Goal: Information Seeking & Learning: Learn about a topic

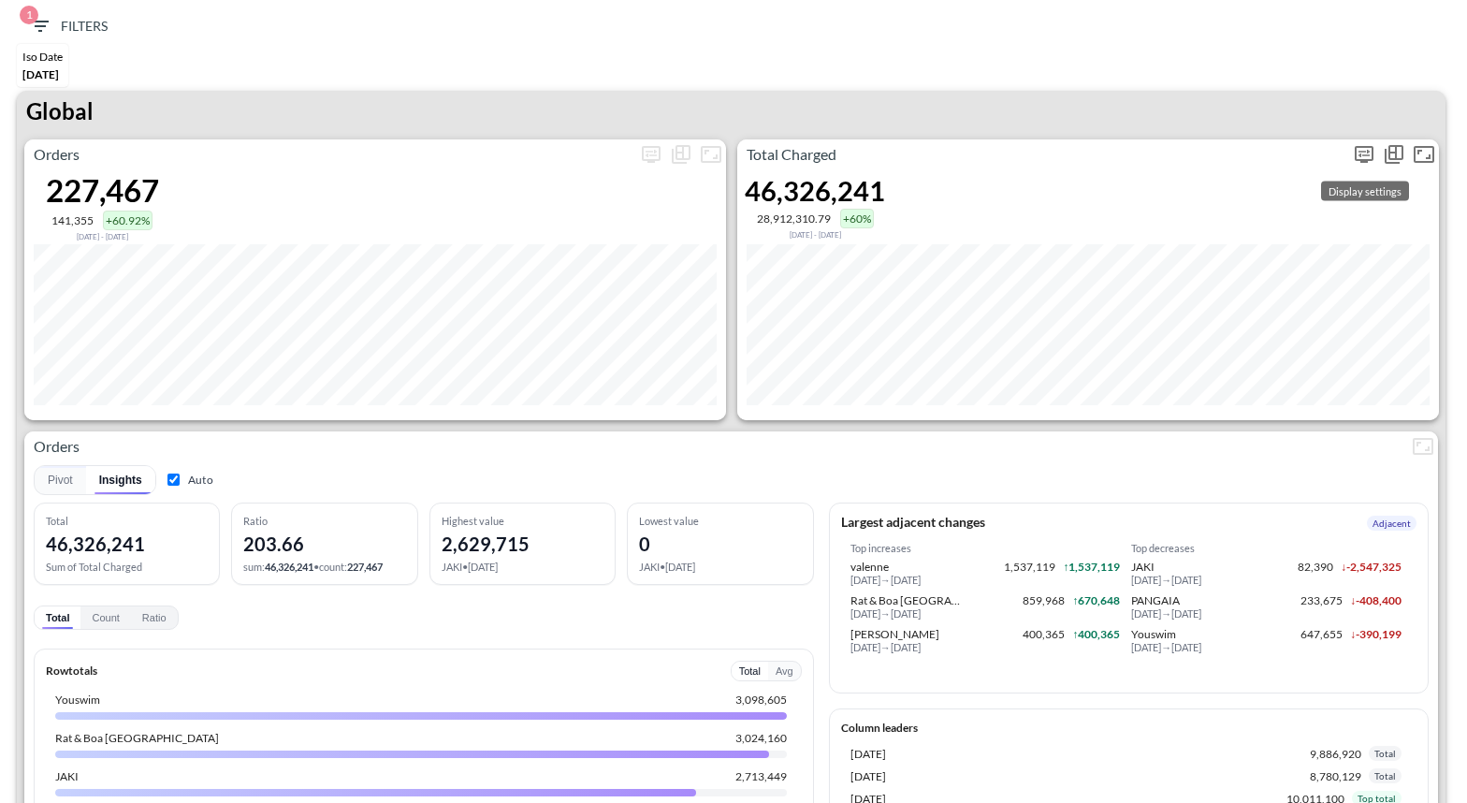
click at [1353, 155] on icon "more" at bounding box center [1364, 154] width 22 height 22
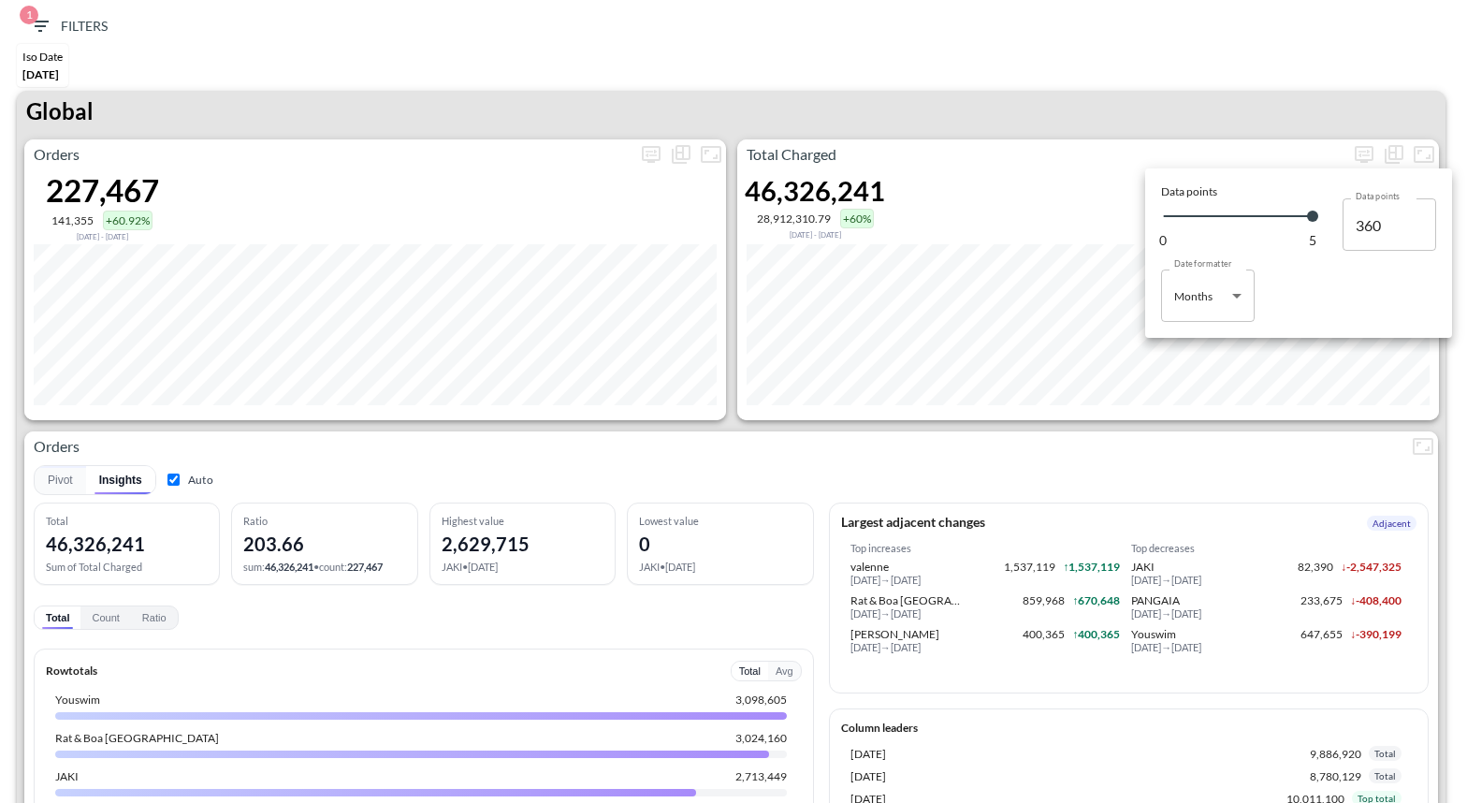
click at [1219, 303] on body "BI.P.EYE, Interactive Analytics Dashboards 1 Filters Iso Date May 01, 2025 Glob…" at bounding box center [733, 401] width 1467 height 803
click at [1202, 333] on li "Days" at bounding box center [1208, 343] width 94 height 28
type input "Days"
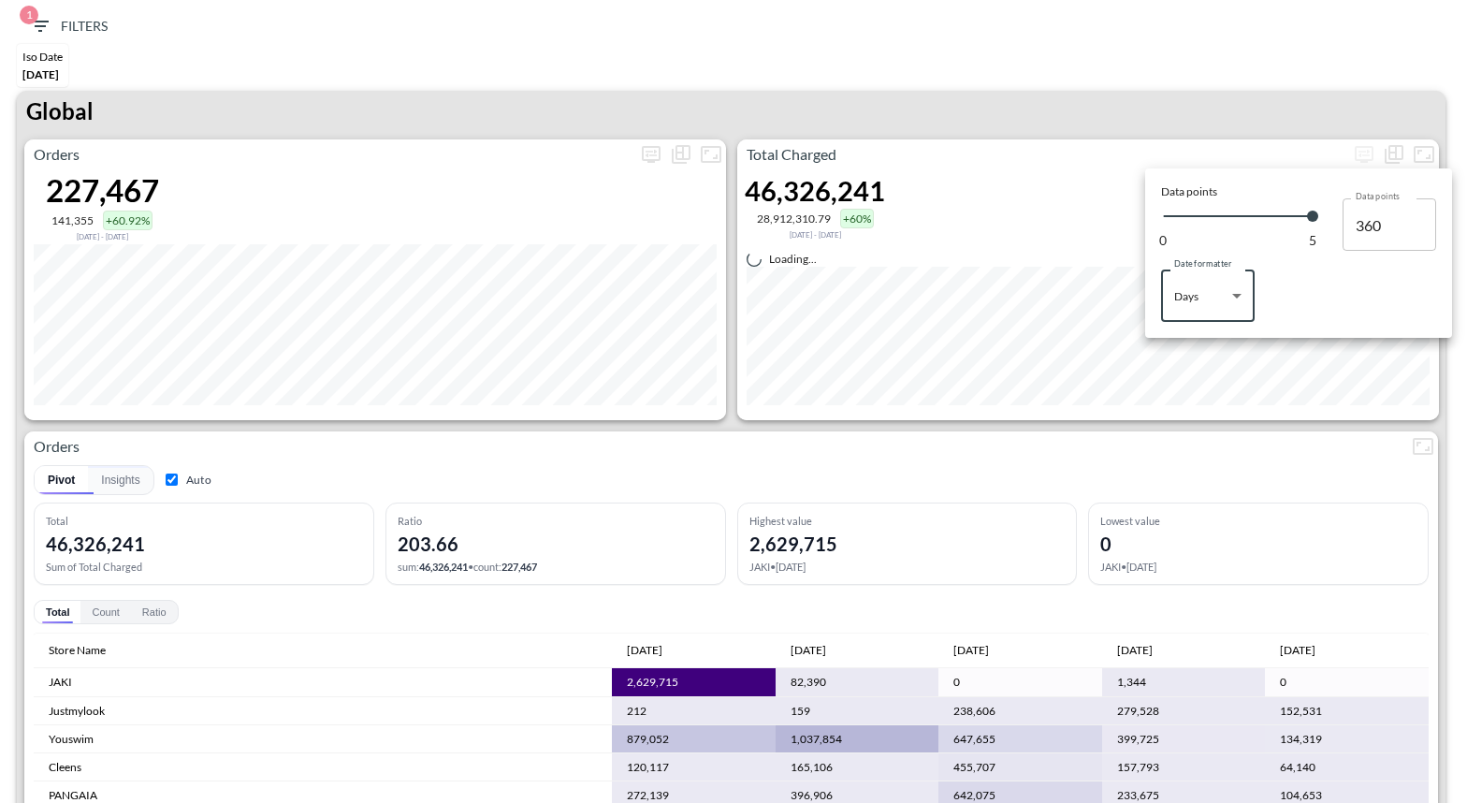
click at [1093, 93] on div at bounding box center [733, 401] width 1467 height 803
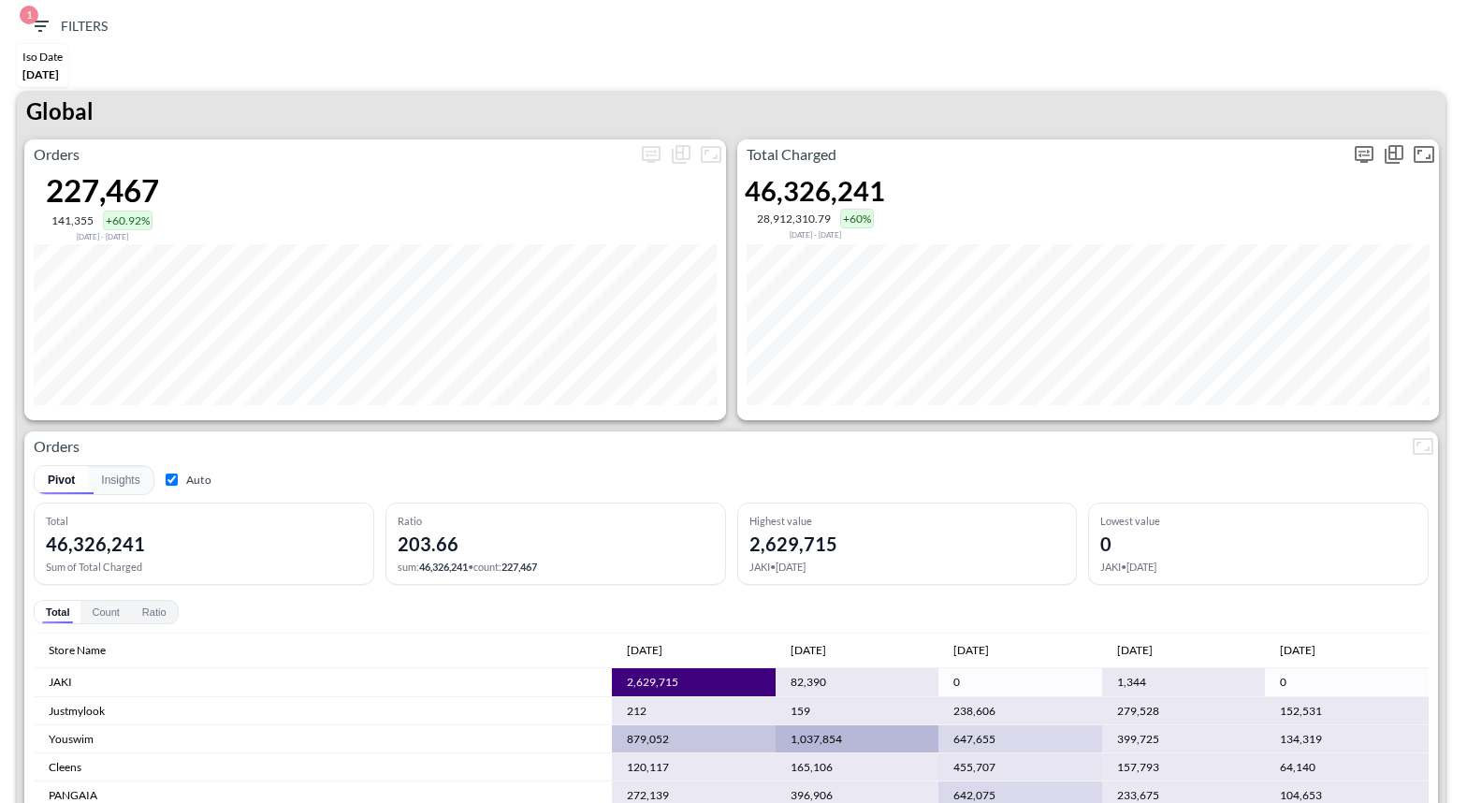
click at [1375, 141] on span "Display settings" at bounding box center [1364, 154] width 30 height 30
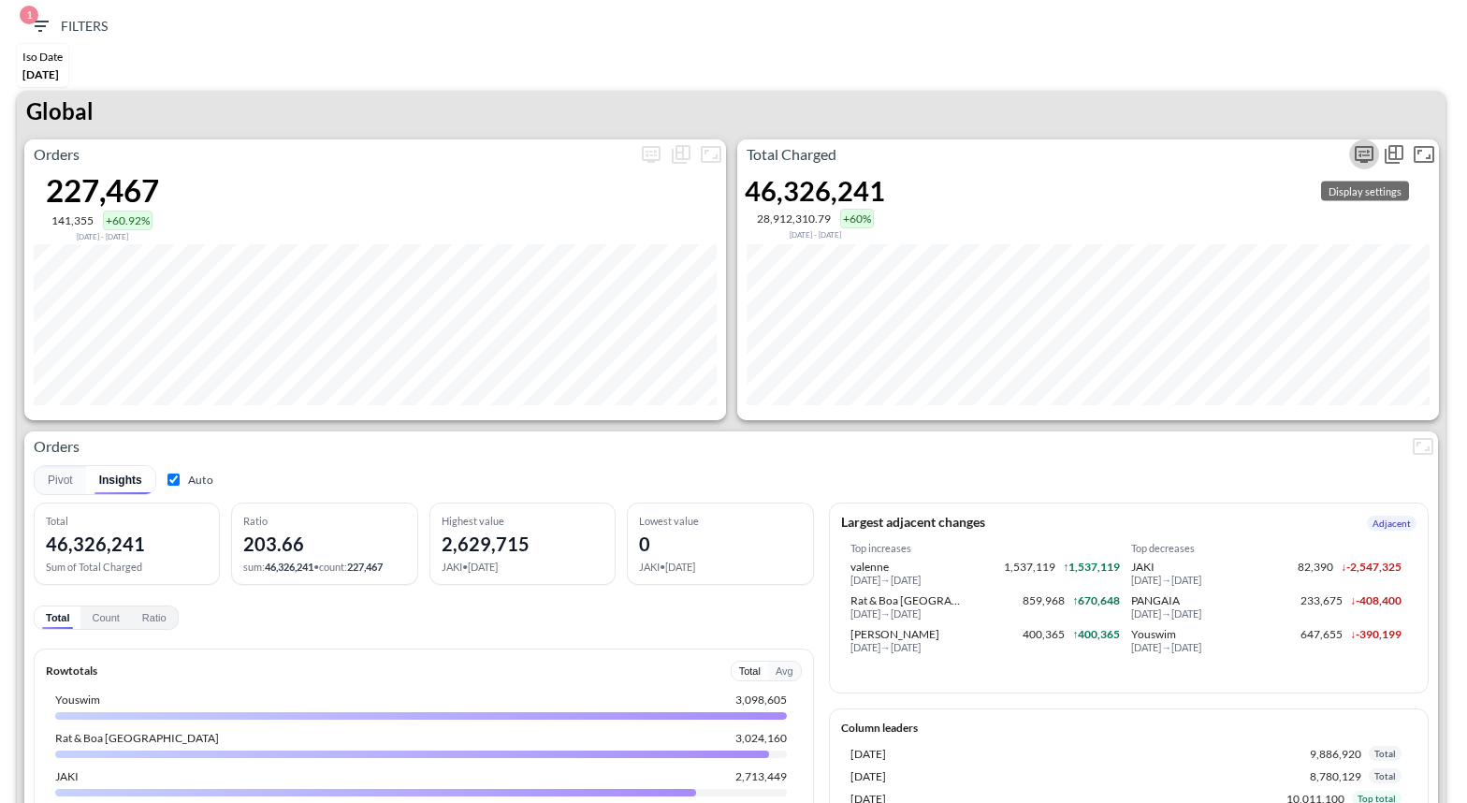
click at [1365, 156] on icon "more" at bounding box center [1364, 154] width 22 height 22
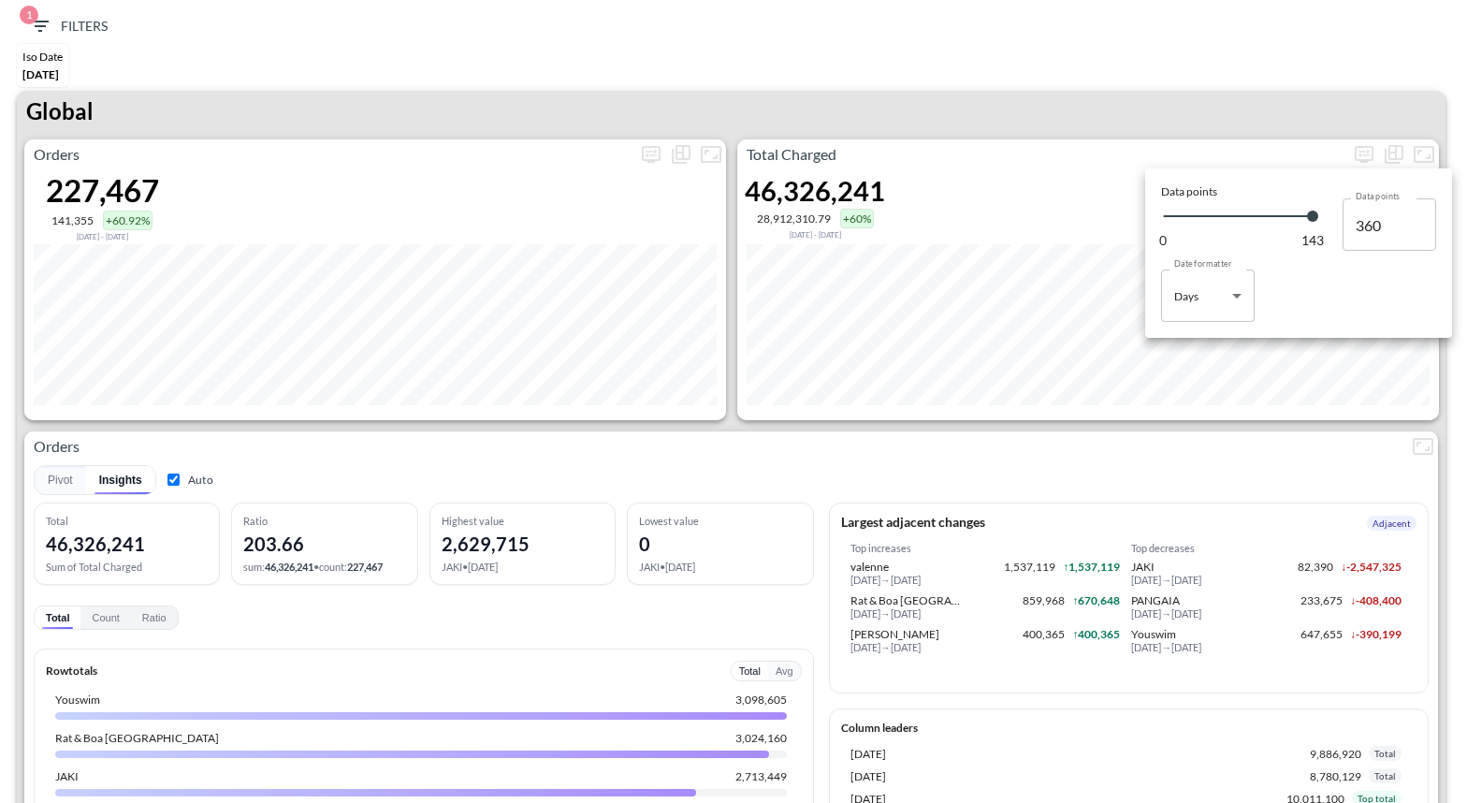
click at [1209, 299] on body "BI.P.EYE, Interactive Analytics Dashboards 1 Filters Iso Date May 01, 2025 Glob…" at bounding box center [733, 401] width 1467 height 803
click at [1211, 368] on div "Months" at bounding box center [1195, 371] width 38 height 17
type input "Months"
click at [1184, 105] on div at bounding box center [733, 401] width 1467 height 803
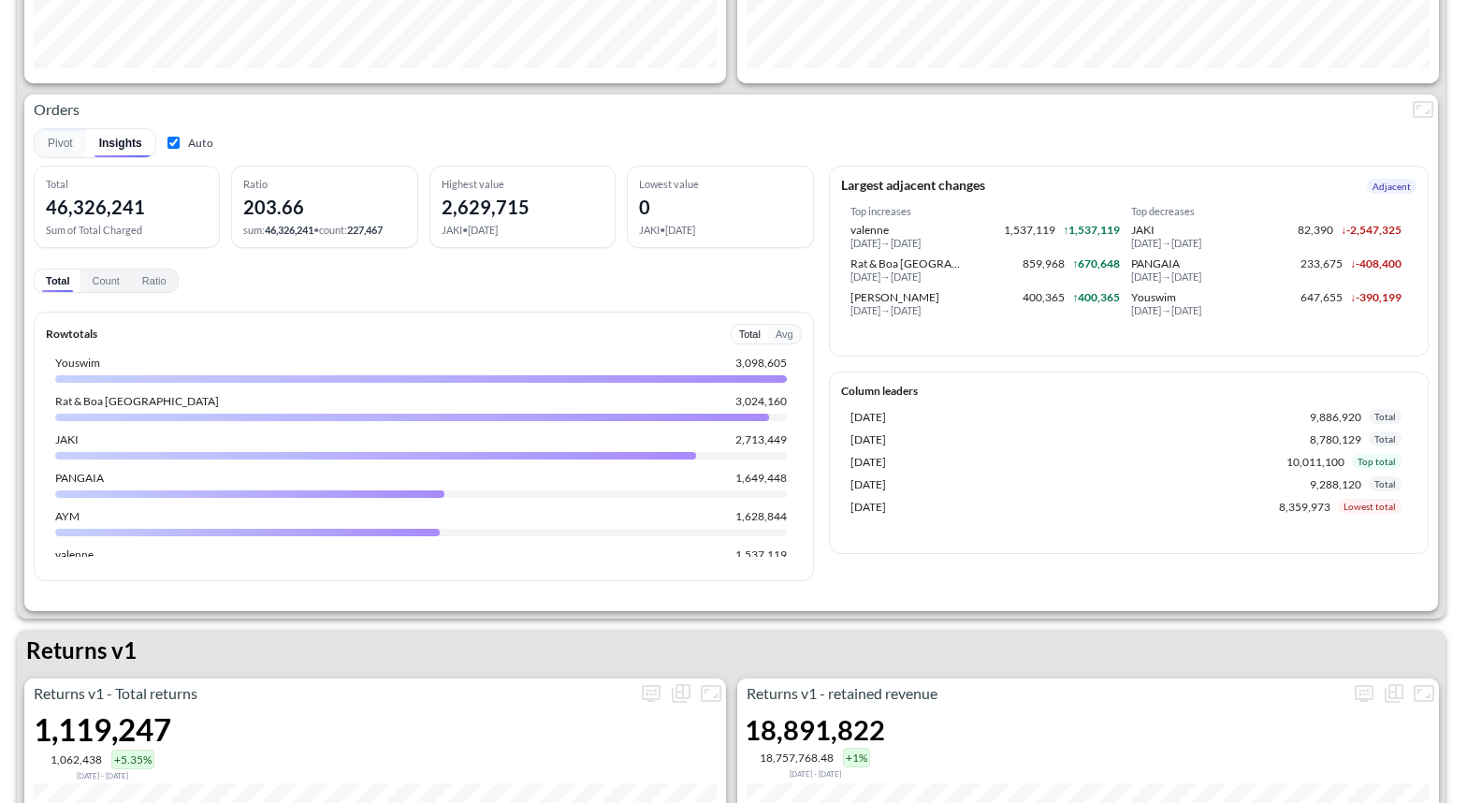
scroll to position [281, 0]
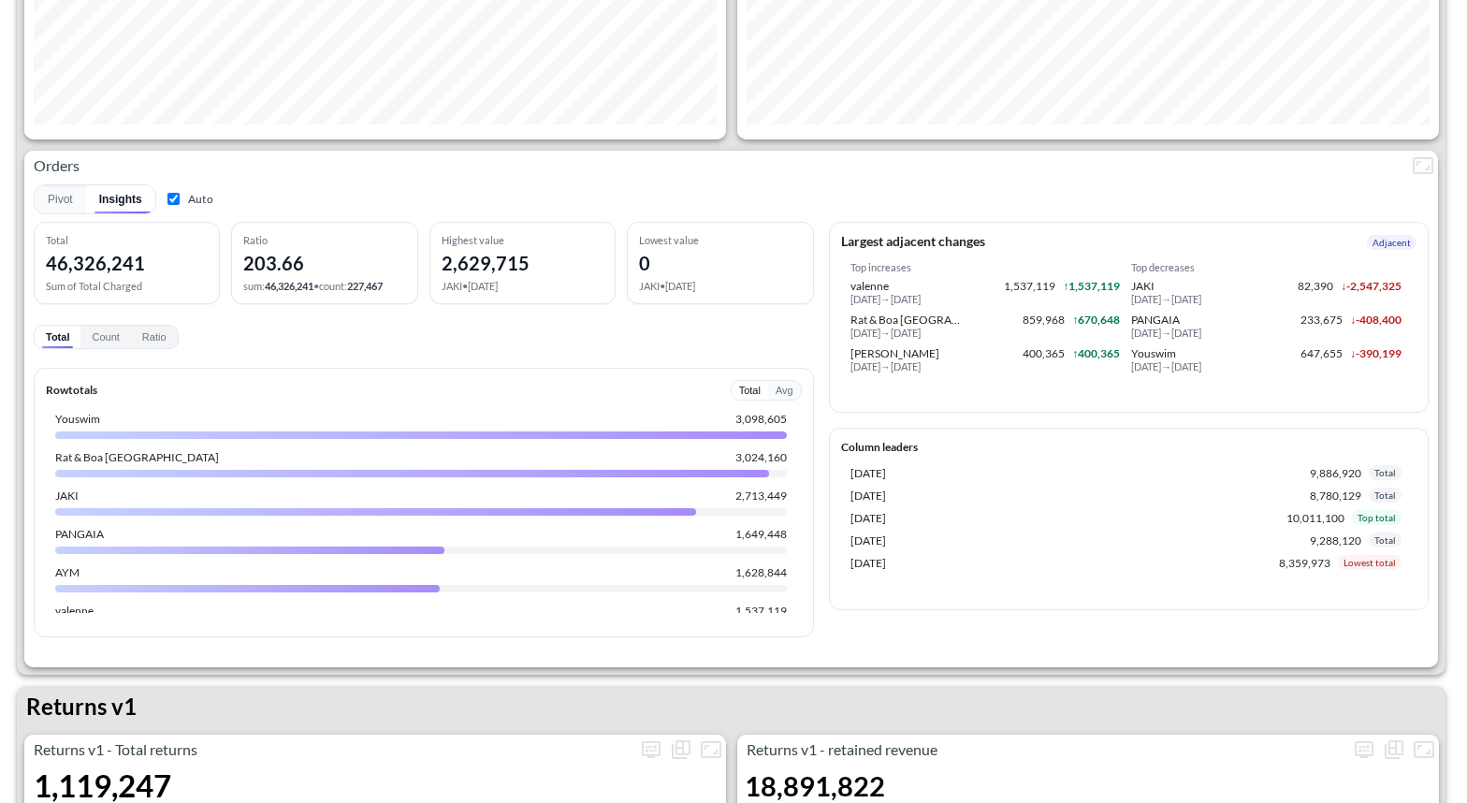
click at [786, 396] on button "Avg" at bounding box center [784, 390] width 33 height 19
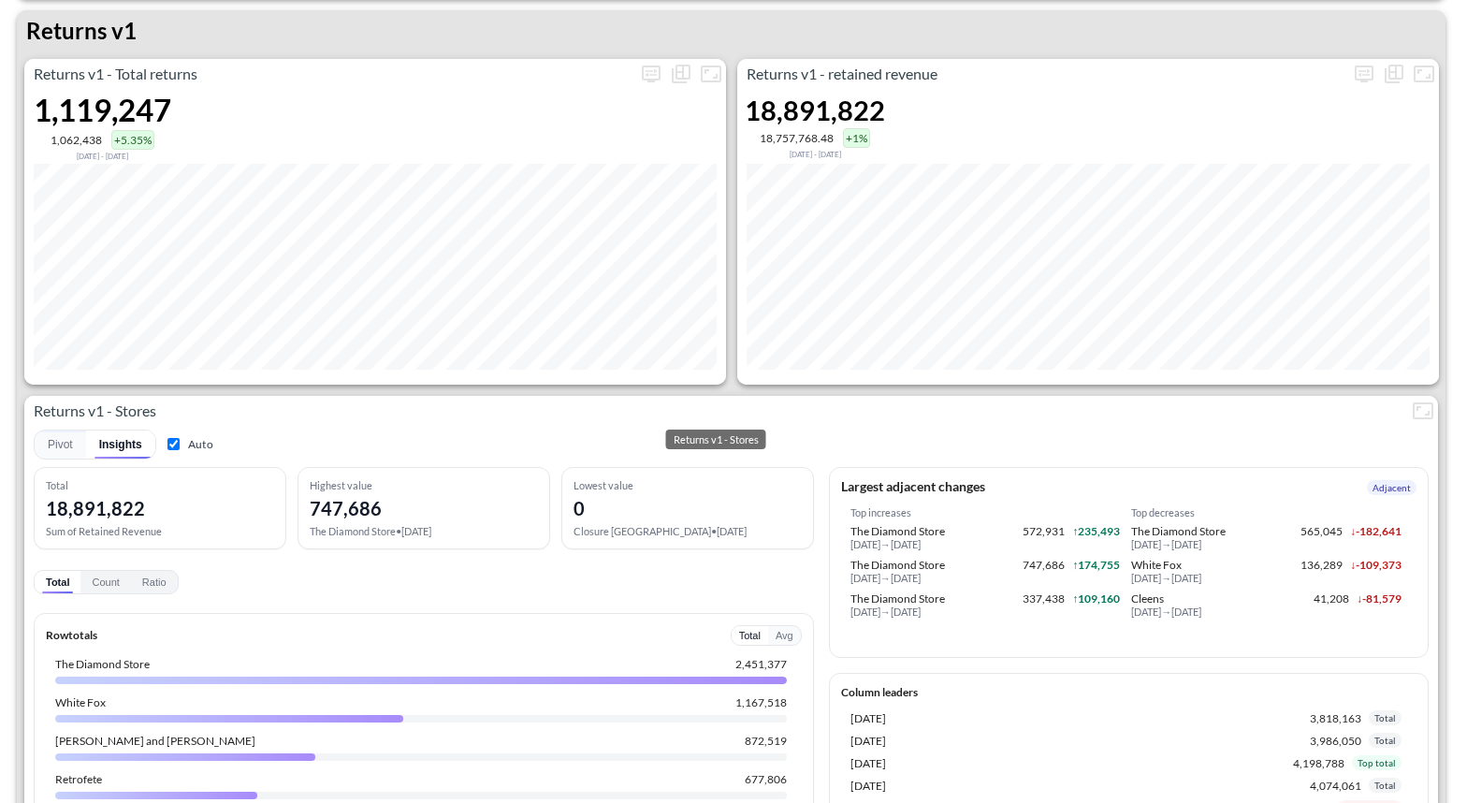
scroll to position [960, 0]
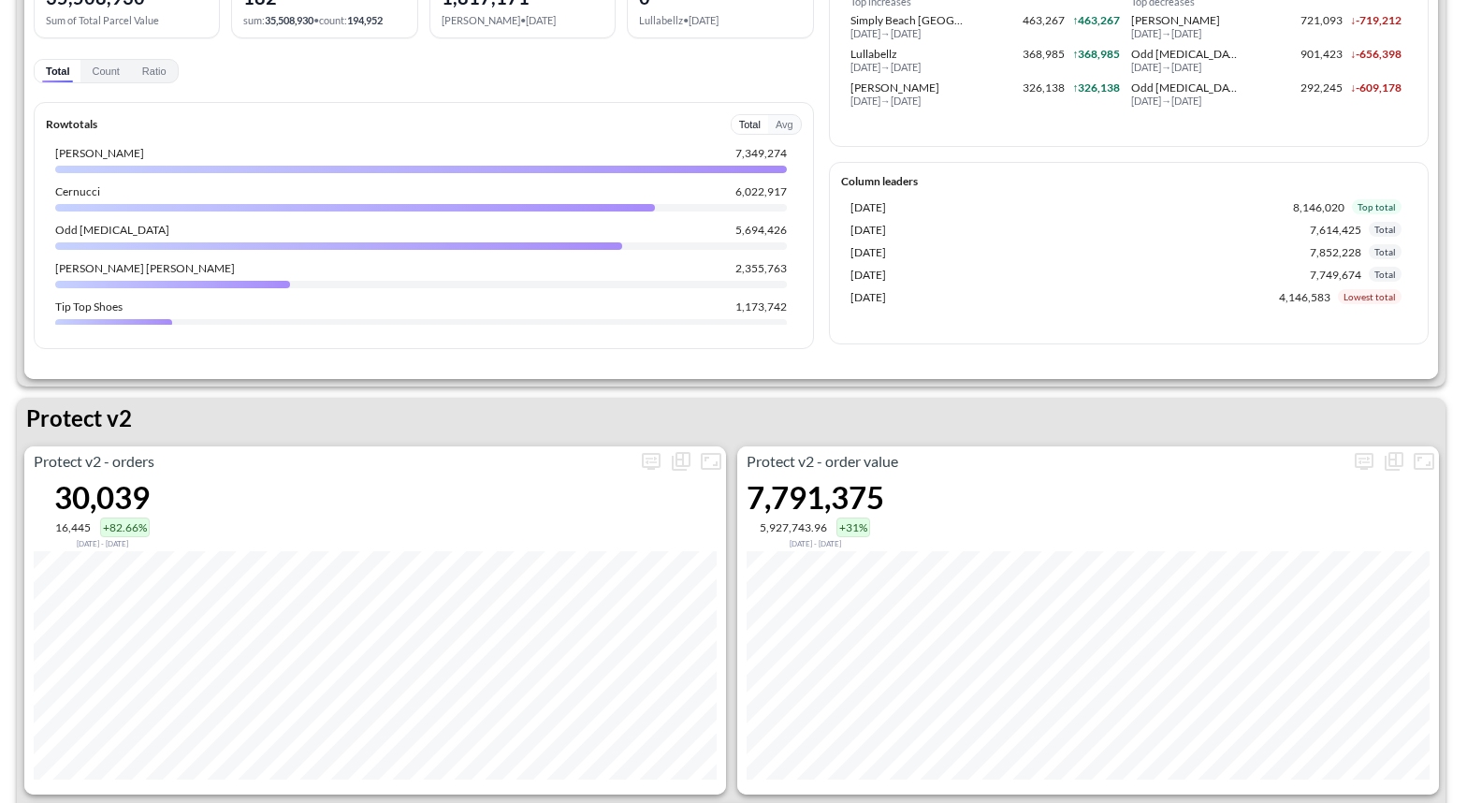
scroll to position [3628, 0]
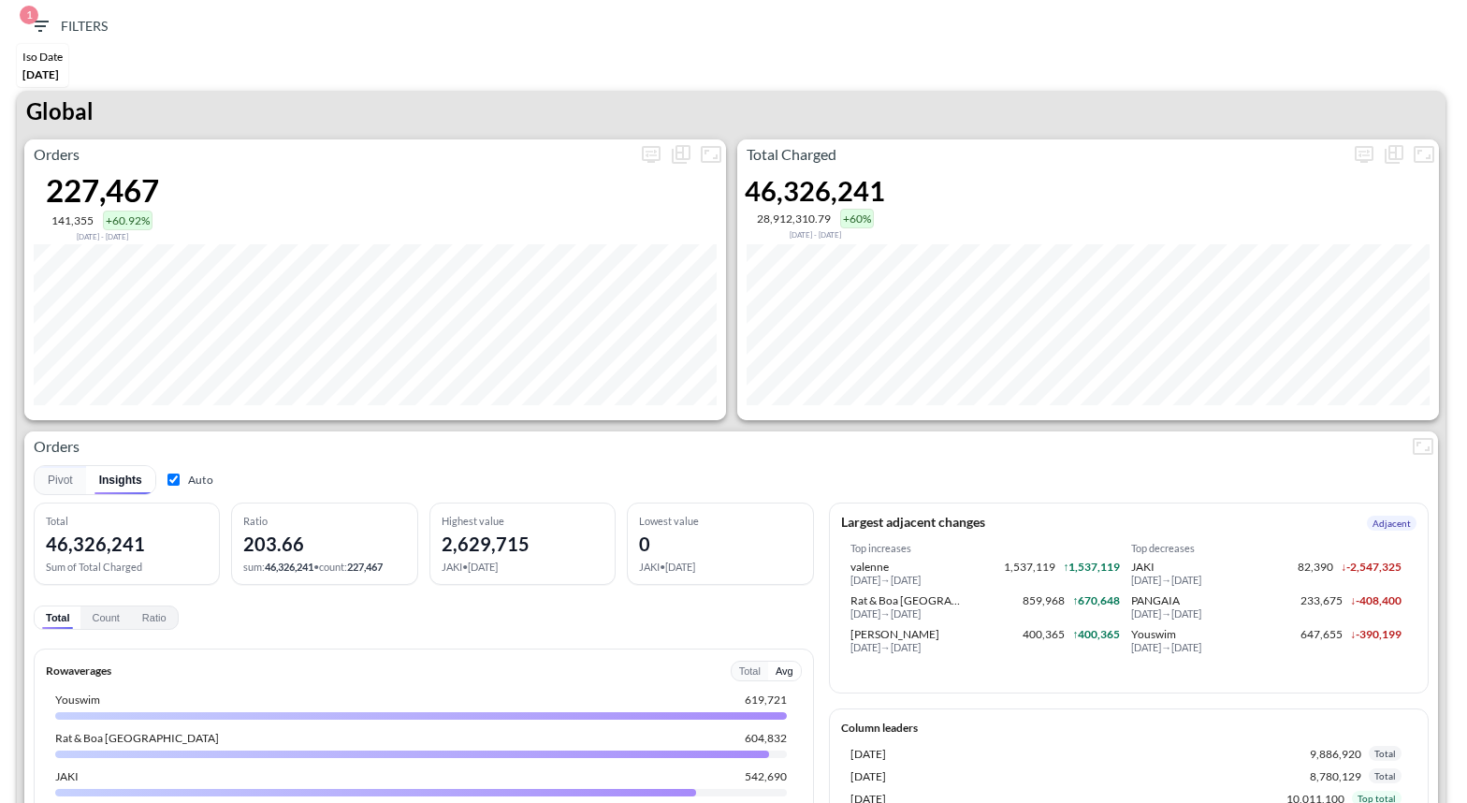
scroll to position [3628, 0]
click at [1369, 152] on icon "more" at bounding box center [1364, 154] width 22 height 22
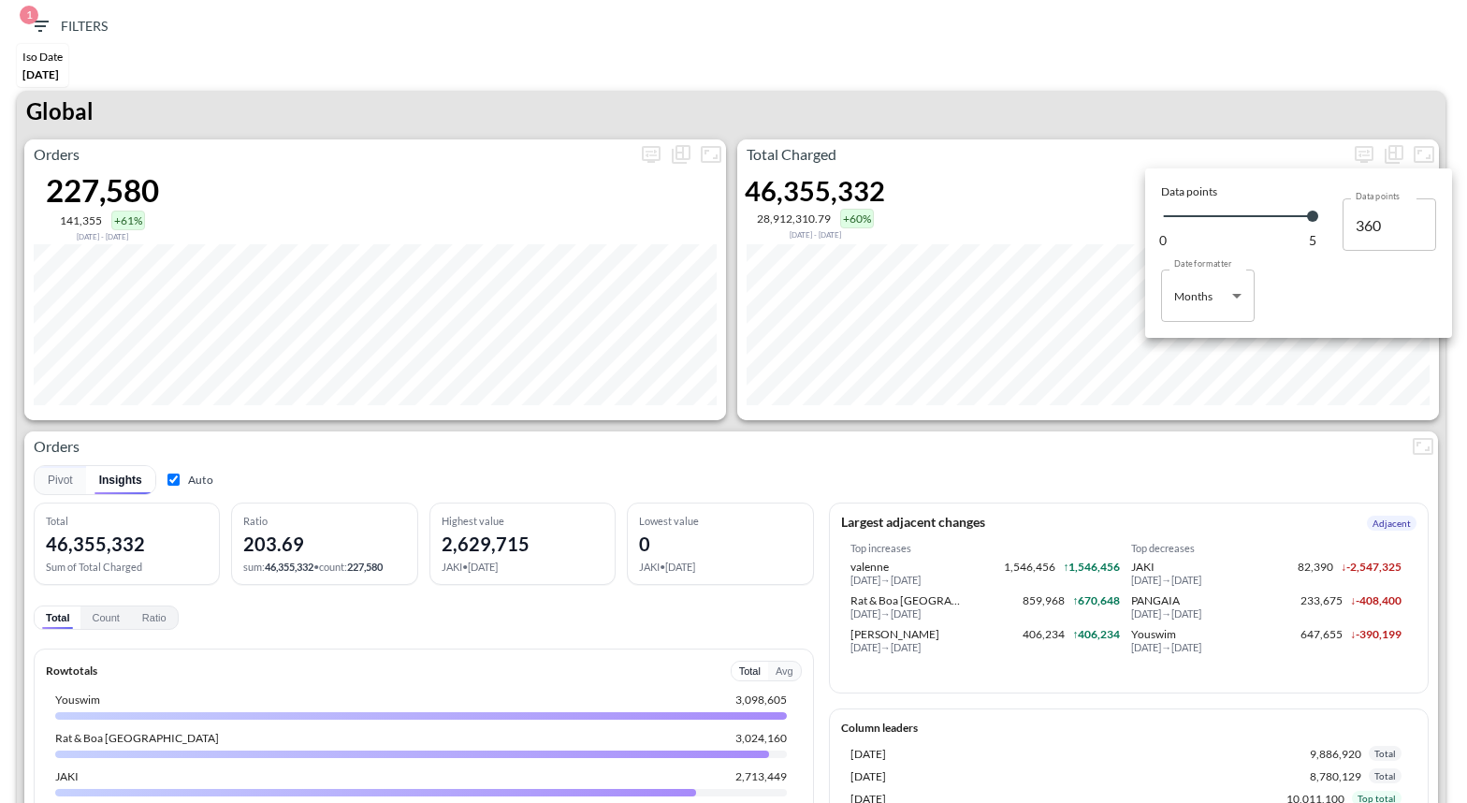
click at [1195, 309] on body "BI.P.EYE, Interactive Analytics Dashboards 1 Filters Iso Date [DATE] Global Ord…" at bounding box center [733, 401] width 1467 height 803
click at [1181, 342] on div "Days" at bounding box center [1188, 343] width 24 height 17
type input "Days"
click at [1076, 83] on div at bounding box center [733, 401] width 1467 height 803
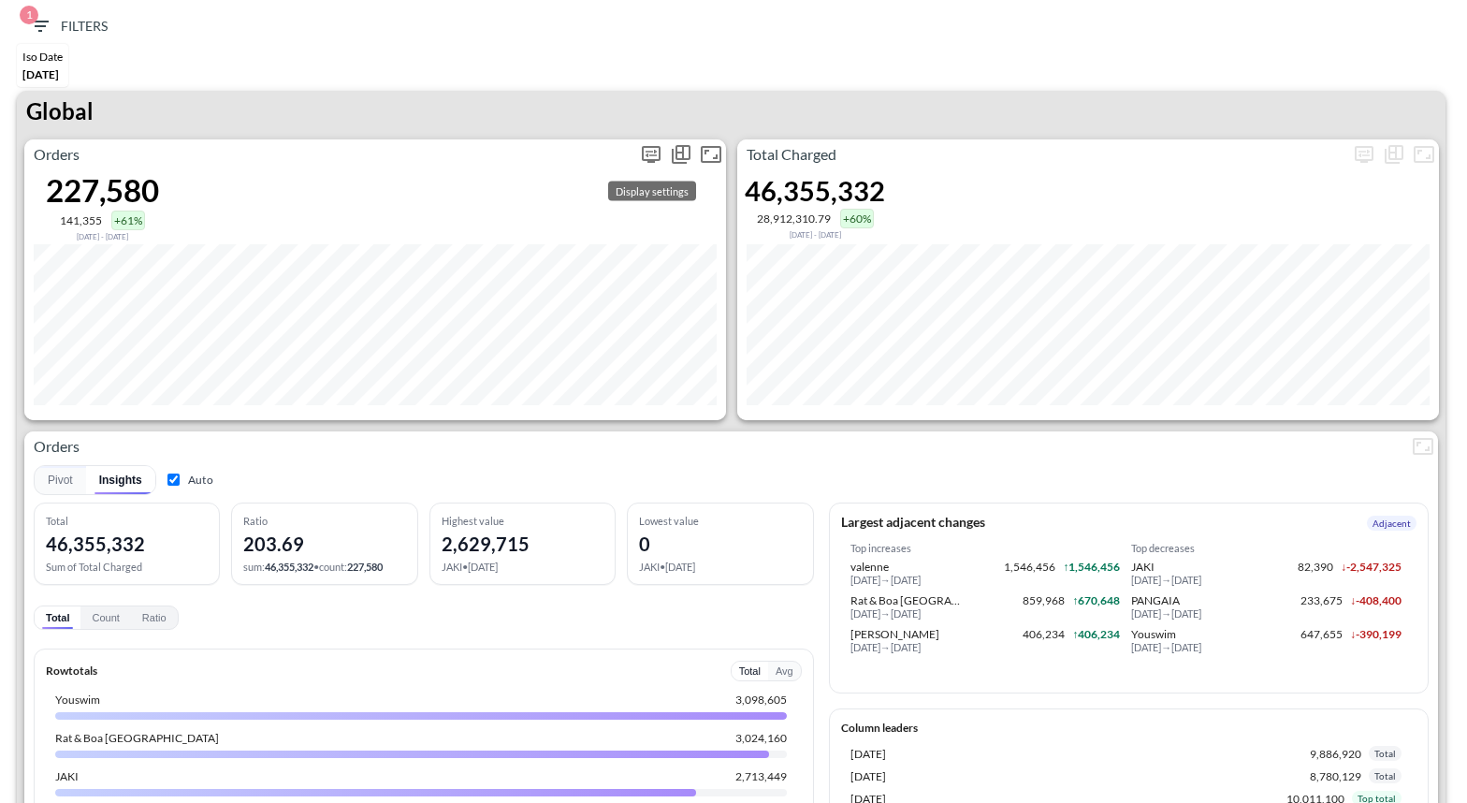
click at [650, 158] on icon "more" at bounding box center [651, 154] width 19 height 17
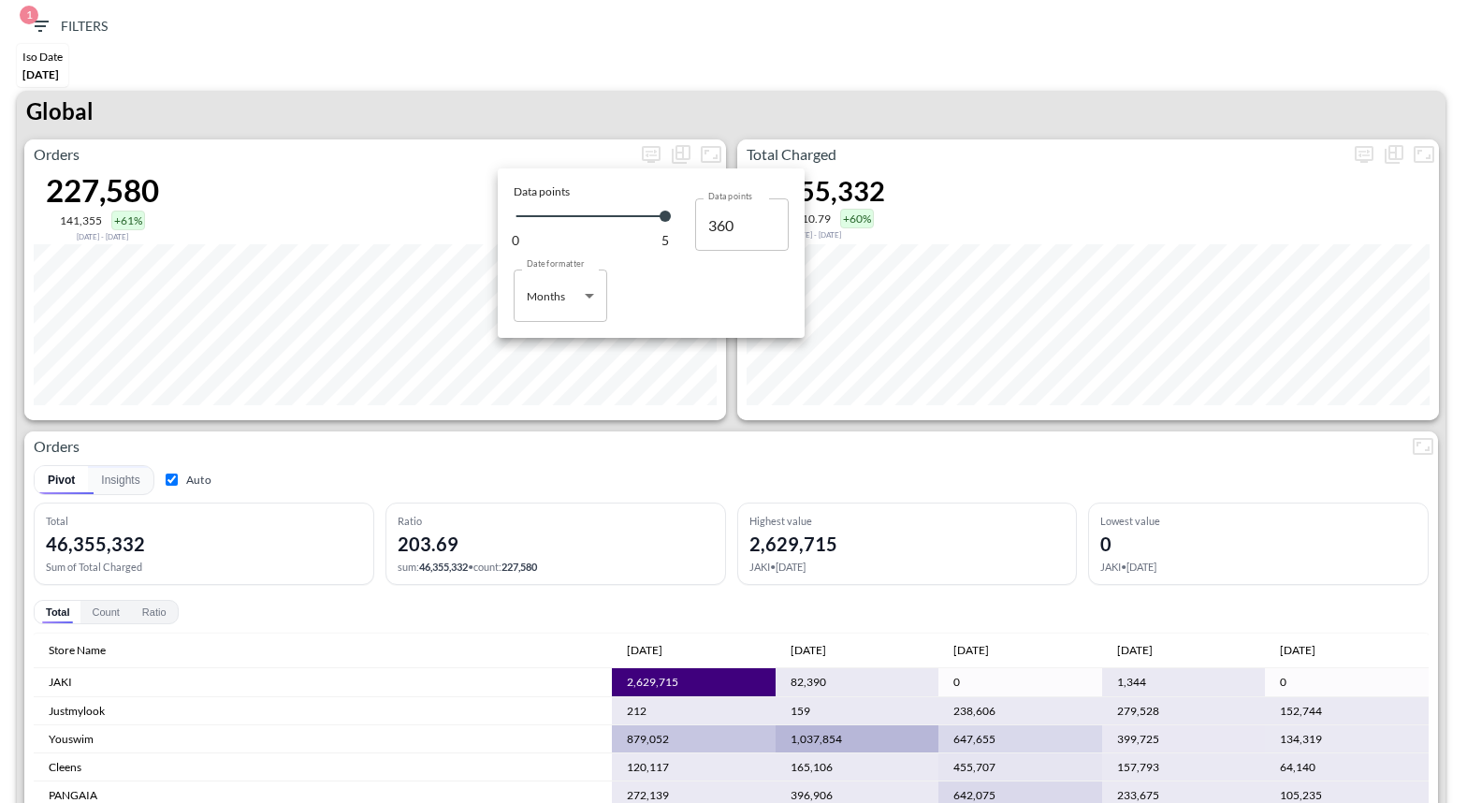
click at [546, 290] on body "BI.P.EYE, Interactive Analytics Dashboards 1 Filters Iso Date [DATE] Global Ord…" at bounding box center [733, 401] width 1467 height 803
click at [50, 64] on div at bounding box center [733, 401] width 1467 height 803
click at [38, 28] on div at bounding box center [733, 401] width 1467 height 803
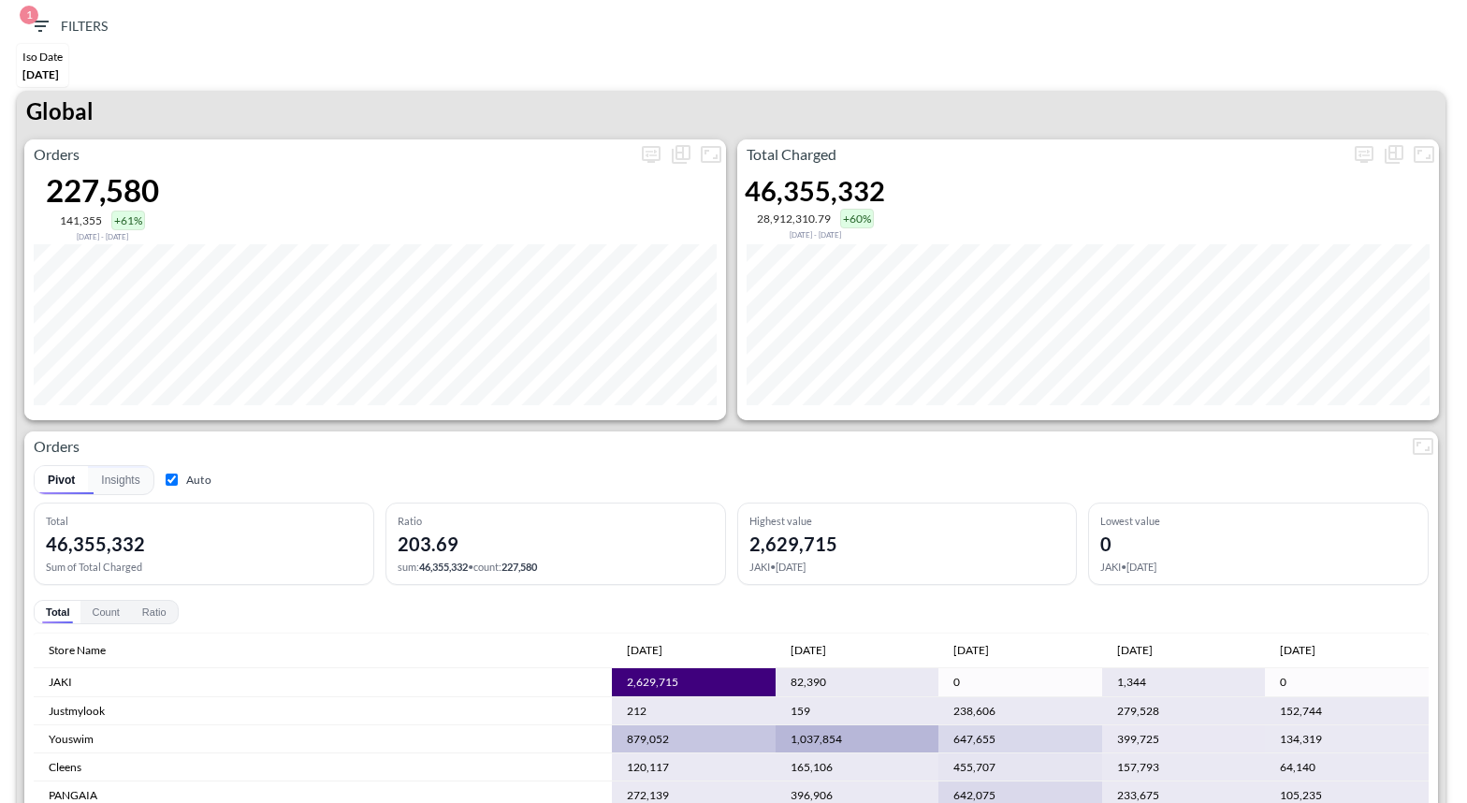
click at [39, 19] on icon "button" at bounding box center [40, 26] width 22 height 22
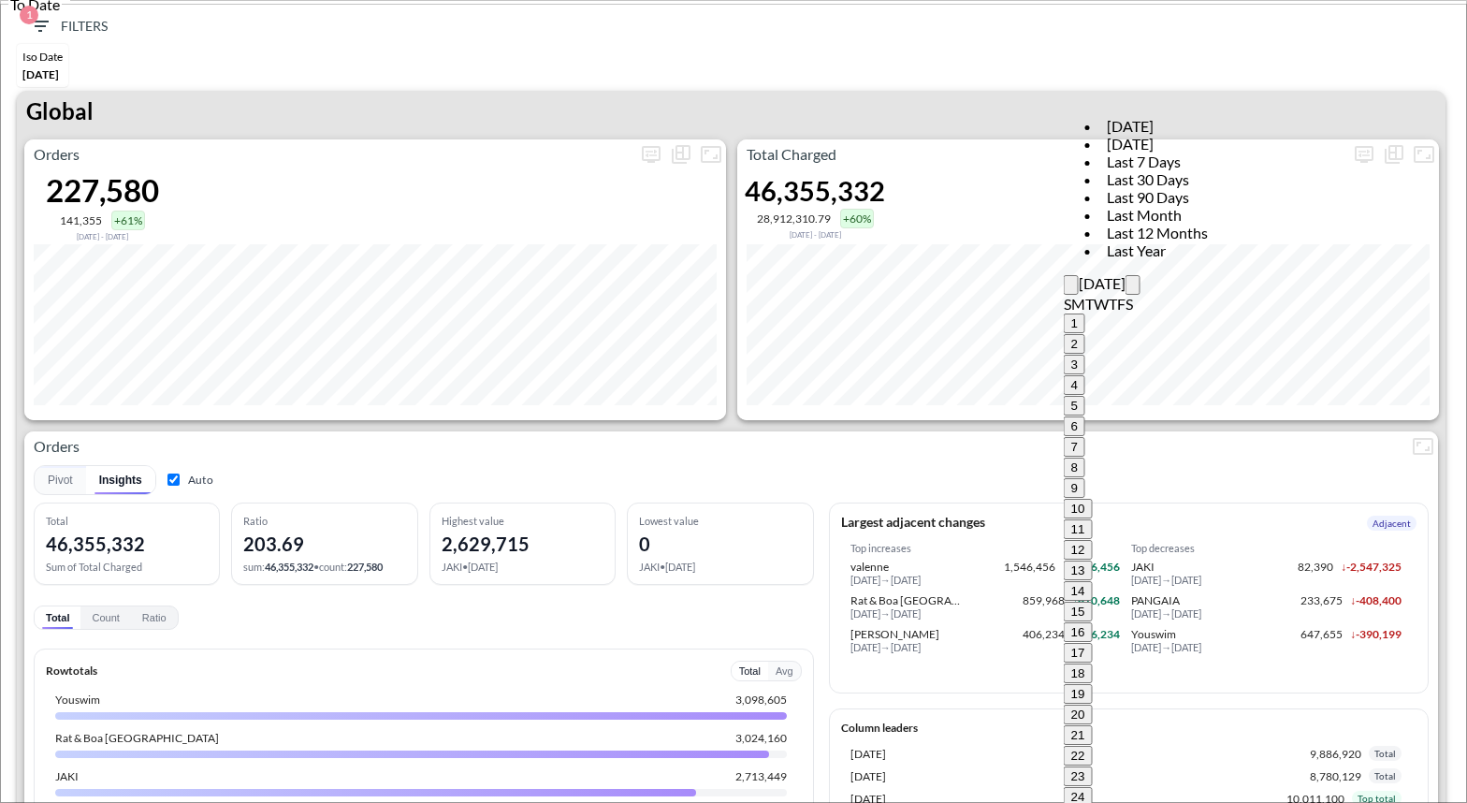
type input "[DATE]"
type input "YYYY-MM-DD"
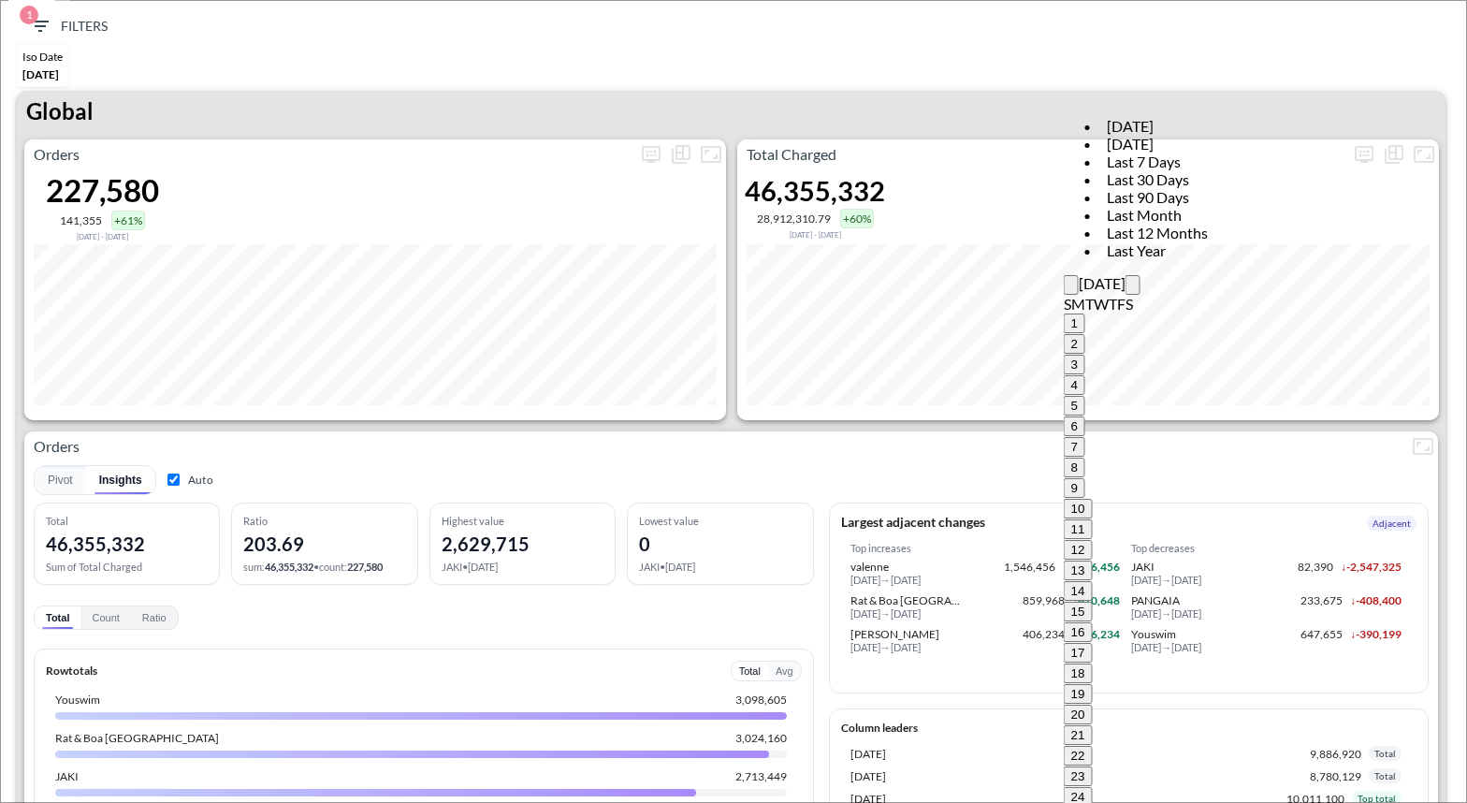
type input "[DATE]"
